Goal: Task Accomplishment & Management: Complete application form

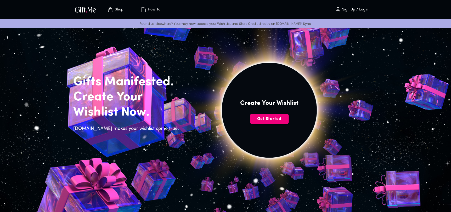
click at [263, 118] on span "Get Started" at bounding box center [269, 119] width 39 height 6
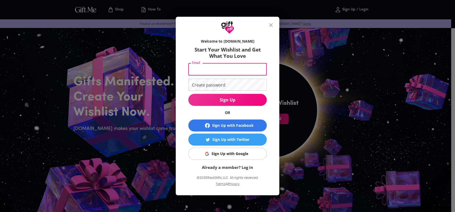
click at [236, 70] on input "Email" at bounding box center [226, 69] width 76 height 12
type input "hipolitoisabela6@gmail.com"
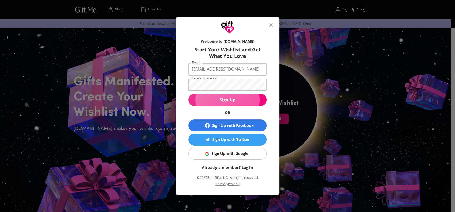
click at [239, 102] on span "Sign Up" at bounding box center [227, 100] width 78 height 6
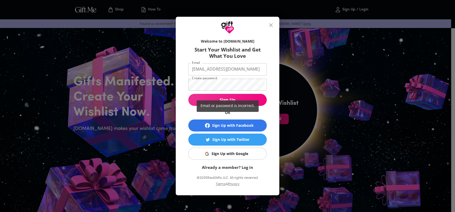
click at [246, 156] on div "Email or password is incorrect." at bounding box center [227, 106] width 455 height 212
click at [234, 153] on div "Email or password is incorrect." at bounding box center [227, 106] width 455 height 212
click at [233, 153] on div "Email or password is incorrect." at bounding box center [227, 106] width 455 height 212
drag, startPoint x: 233, startPoint y: 153, endPoint x: 233, endPoint y: 158, distance: 5.0
click at [233, 153] on div "Email or password is incorrect." at bounding box center [227, 106] width 455 height 212
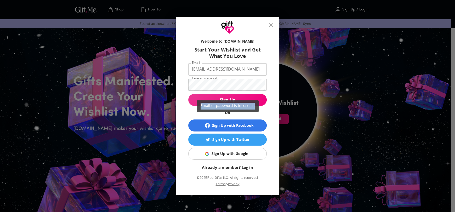
click at [233, 158] on div "Email or password is incorrect." at bounding box center [227, 106] width 455 height 212
click at [233, 157] on div "Email or password is incorrect." at bounding box center [227, 106] width 455 height 212
click at [232, 156] on div "Email or password is incorrect." at bounding box center [227, 106] width 455 height 212
click at [232, 155] on div "Email or password is incorrect." at bounding box center [227, 106] width 455 height 212
click at [271, 26] on div "Email or password is incorrect." at bounding box center [227, 106] width 455 height 212
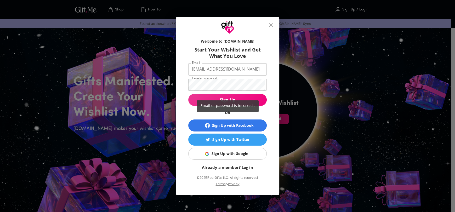
click at [270, 23] on div "Email or password is incorrect." at bounding box center [227, 106] width 455 height 212
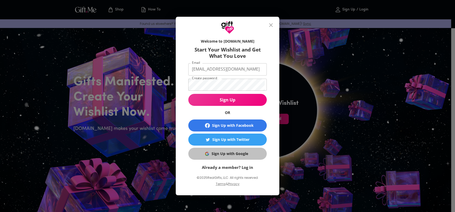
click at [231, 151] on div "Sign Up with Google" at bounding box center [230, 154] width 37 height 6
click at [215, 157] on button "Sign Up with Google" at bounding box center [227, 154] width 78 height 12
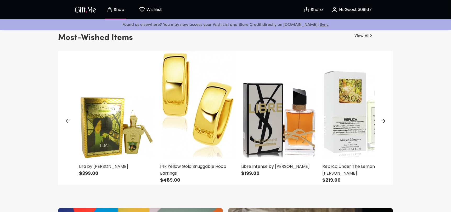
scroll to position [157, 0]
